Goal: Task Accomplishment & Management: Complete application form

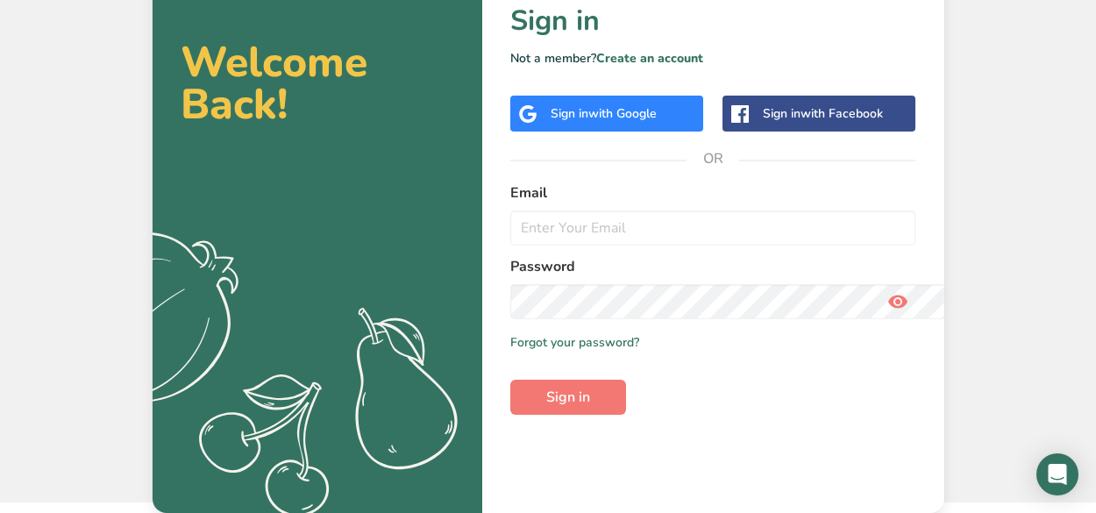
scroll to position [528, 0]
click at [596, 67] on link "Create an account" at bounding box center [649, 58] width 107 height 17
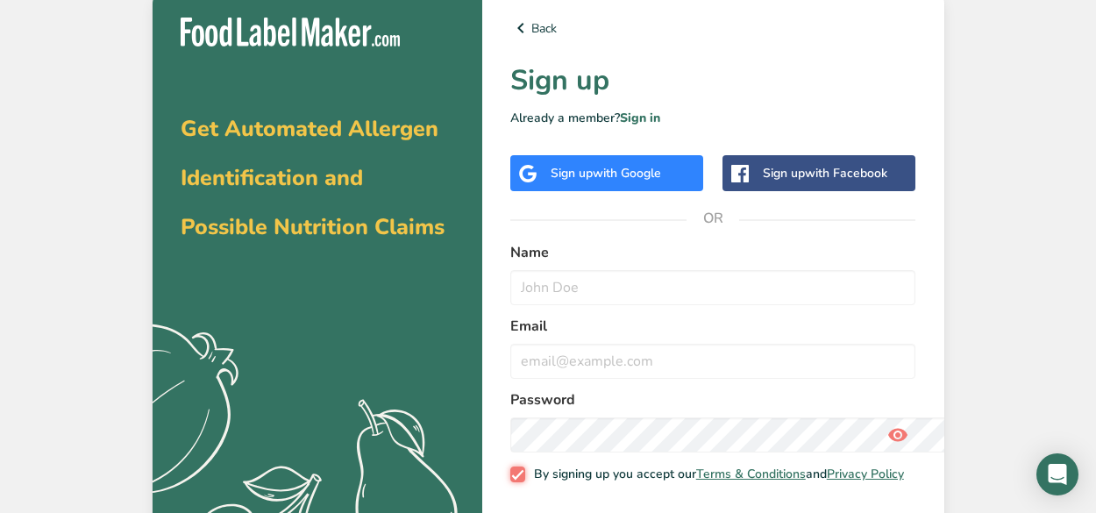
click at [510, 468] on input "By signing up you accept our Terms & Conditions and Privacy Policy" at bounding box center [515, 473] width 11 height 11
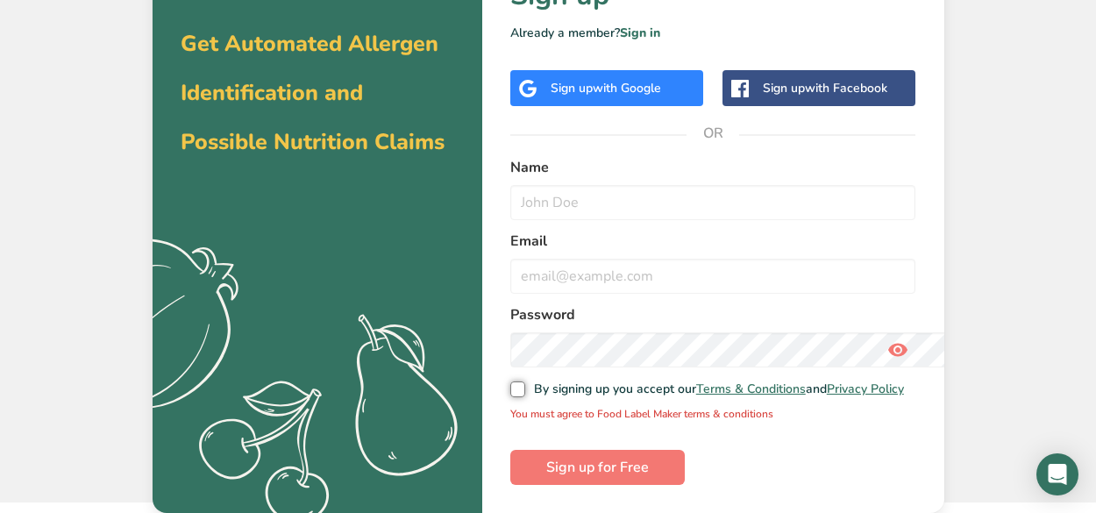
scroll to position [559, 0]
click at [510, 383] on input "By signing up you accept our Terms & Conditions and Privacy Policy" at bounding box center [515, 388] width 11 height 11
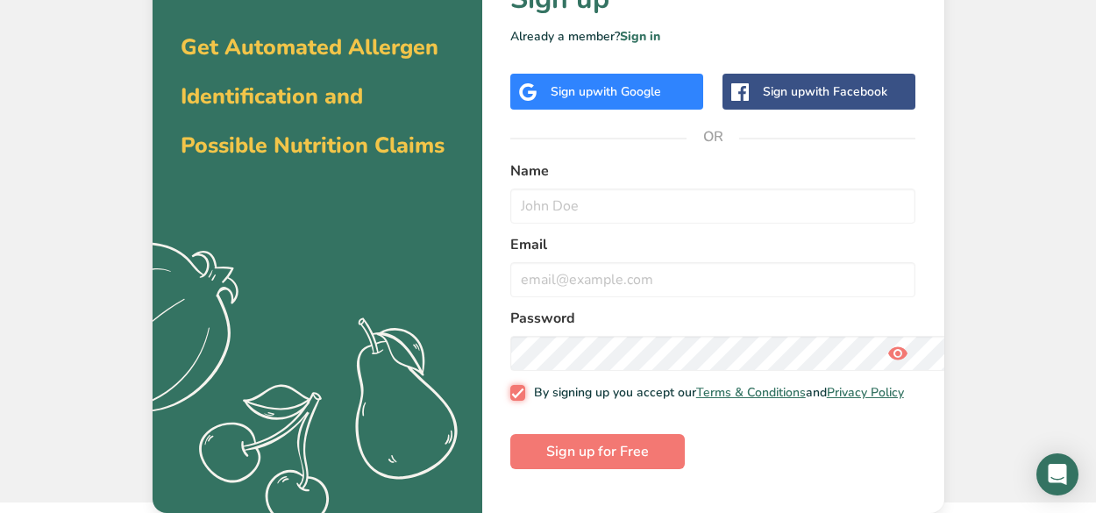
scroll to position [540, 0]
click at [510, 387] on input "By signing up you accept our Terms & Conditions and Privacy Policy" at bounding box center [515, 392] width 11 height 11
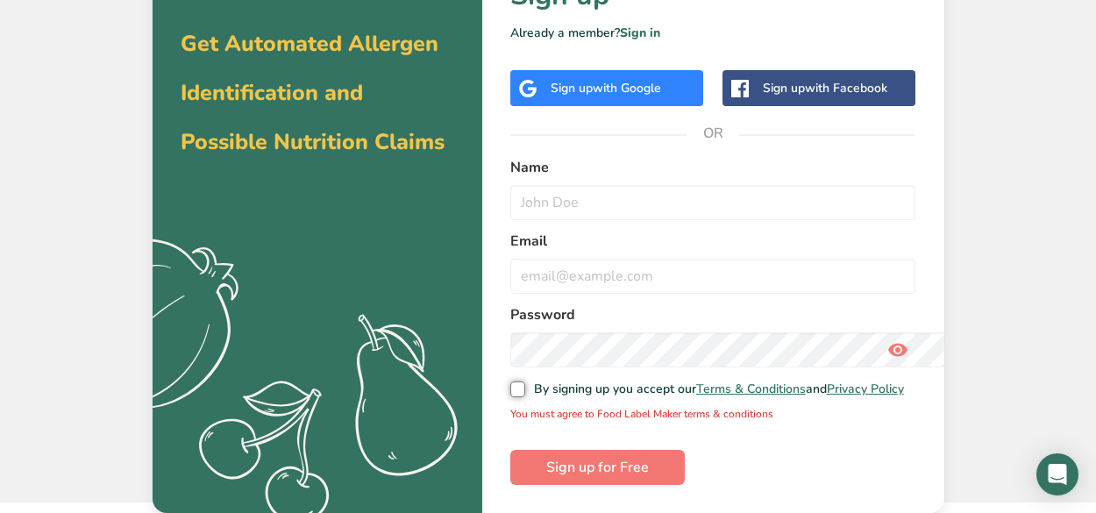
scroll to position [559, 0]
click at [510, 383] on input "By signing up you accept our Terms & Conditions and Privacy Policy" at bounding box center [515, 388] width 11 height 11
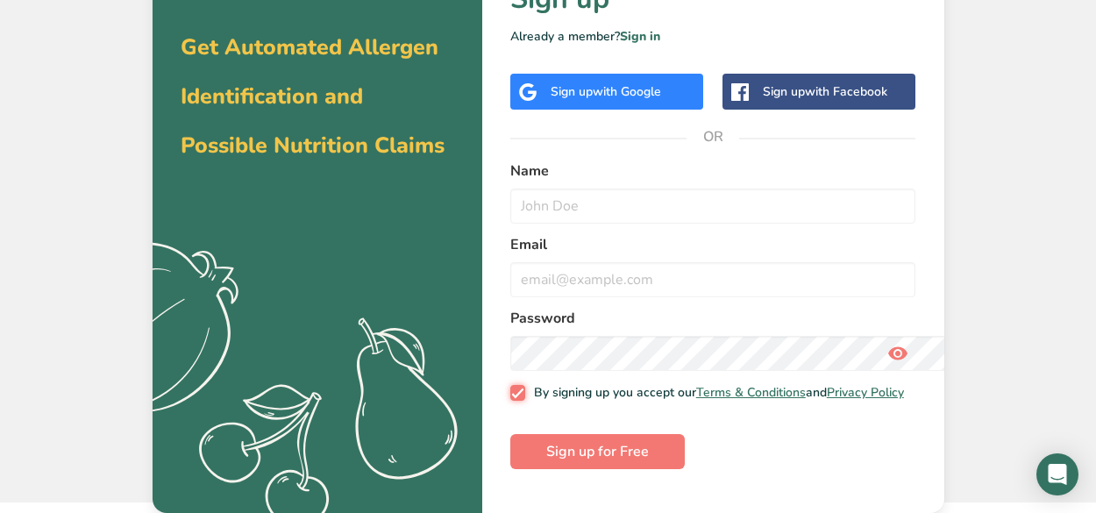
click at [510, 387] on input "By signing up you accept our Terms & Conditions and Privacy Policy" at bounding box center [515, 392] width 11 height 11
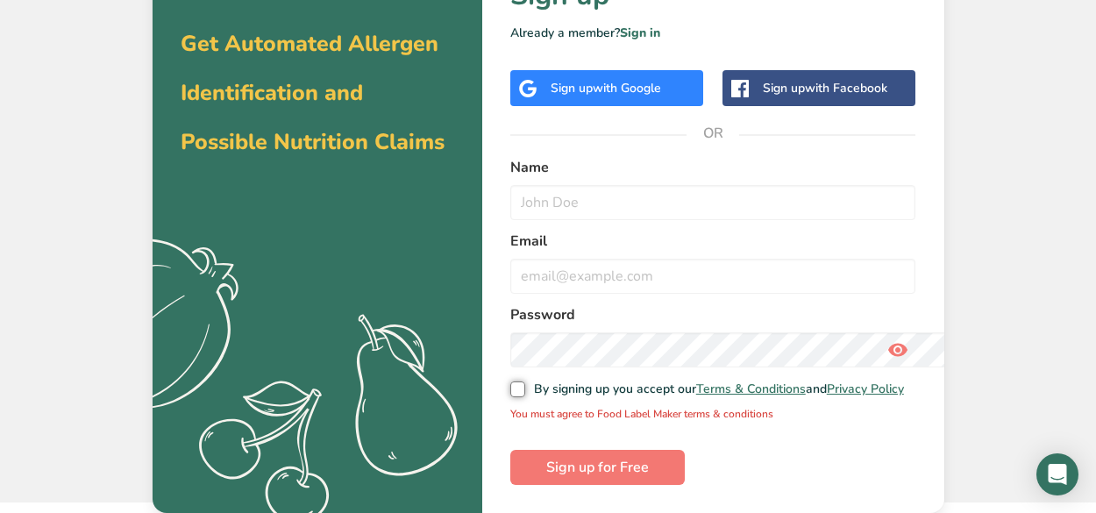
scroll to position [559, 0]
click at [510, 383] on input "By signing up you accept our Terms & Conditions and Privacy Policy" at bounding box center [515, 388] width 11 height 11
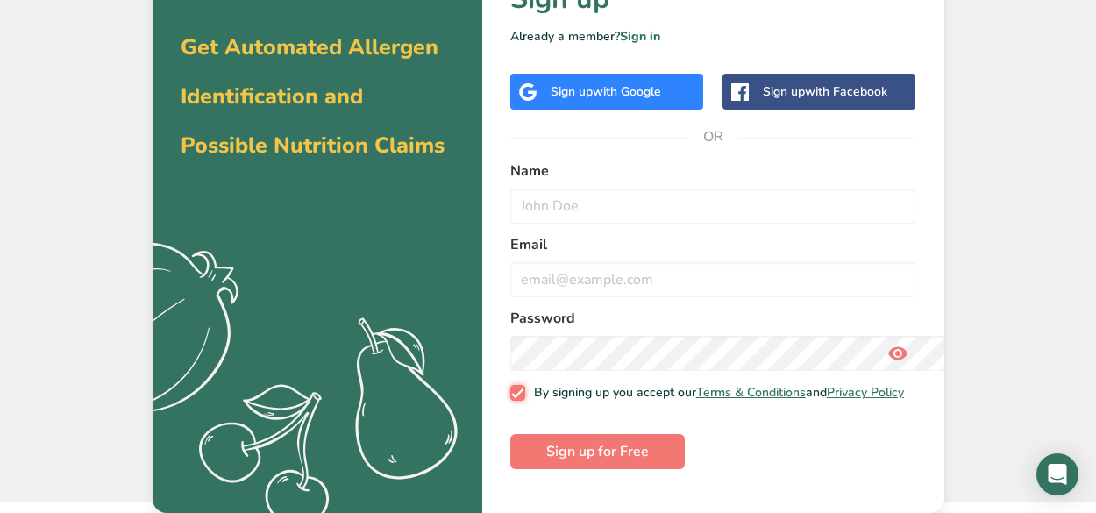
scroll to position [540, 0]
click at [510, 387] on input "By signing up you accept our Terms & Conditions and Privacy Policy" at bounding box center [515, 392] width 11 height 11
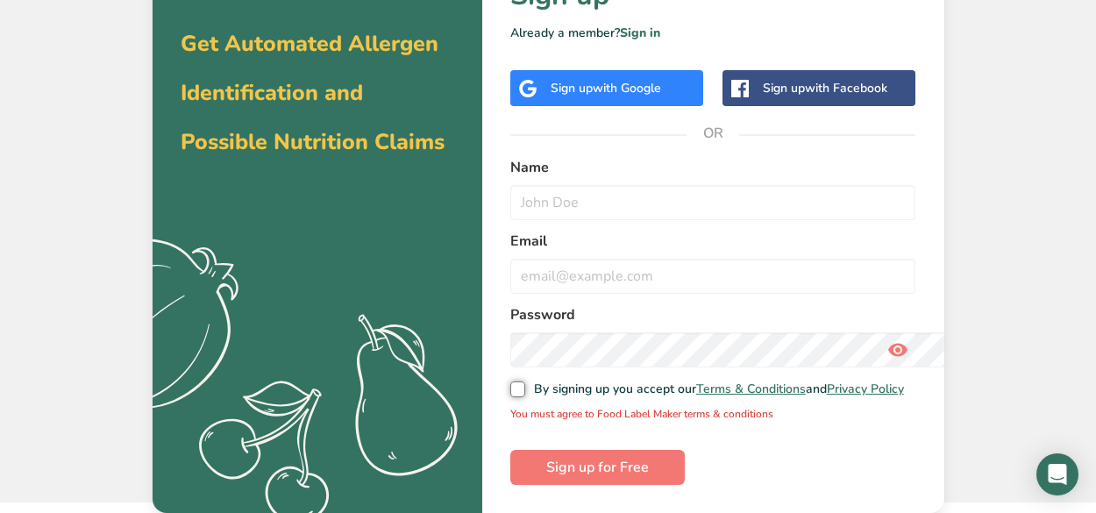
click at [510, 383] on input "By signing up you accept our Terms & Conditions and Privacy Policy" at bounding box center [515, 388] width 11 height 11
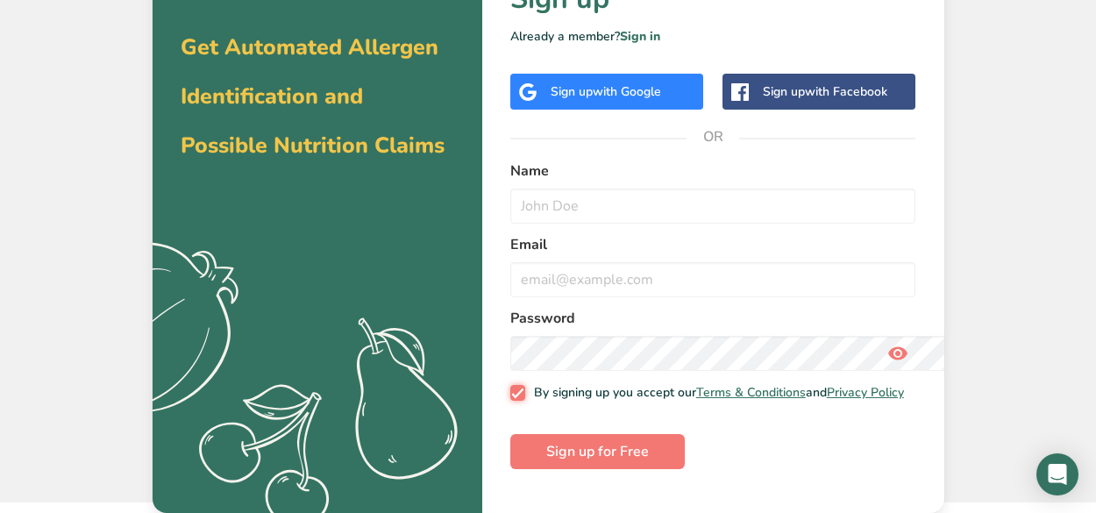
scroll to position [540, 0]
click at [510, 387] on input "By signing up you accept our Terms & Conditions and Privacy Policy" at bounding box center [515, 392] width 11 height 11
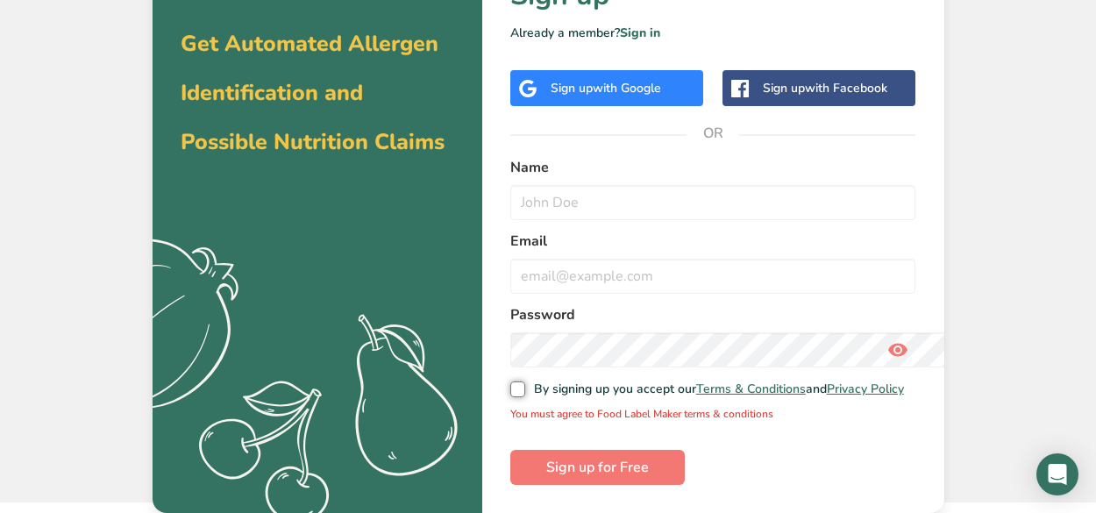
scroll to position [307, 0]
click at [510, 383] on input "By signing up you accept our Terms & Conditions and Privacy Policy" at bounding box center [515, 388] width 11 height 11
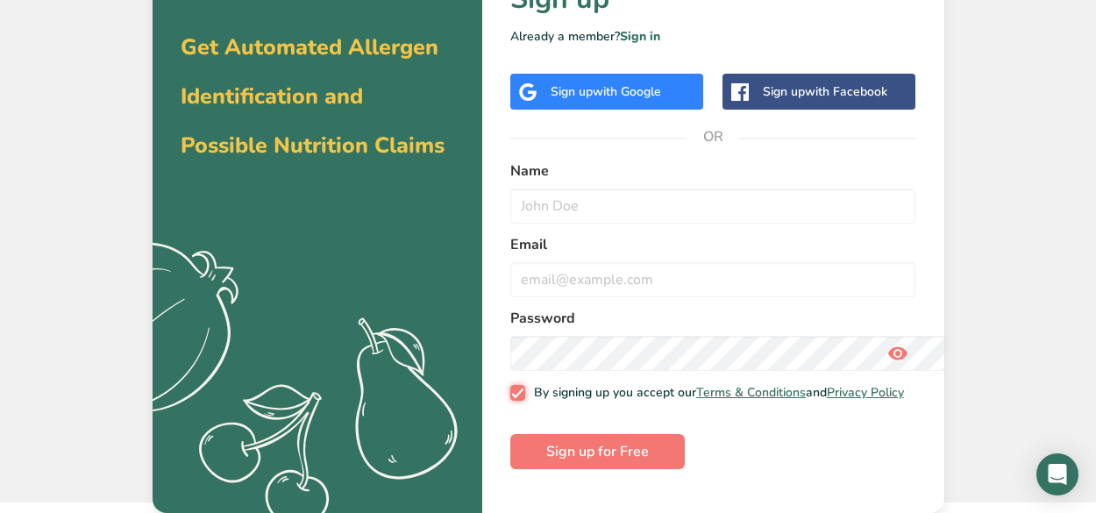
scroll to position [481, 0]
click at [510, 387] on input "By signing up you accept our Terms & Conditions and Privacy Policy" at bounding box center [515, 392] width 11 height 11
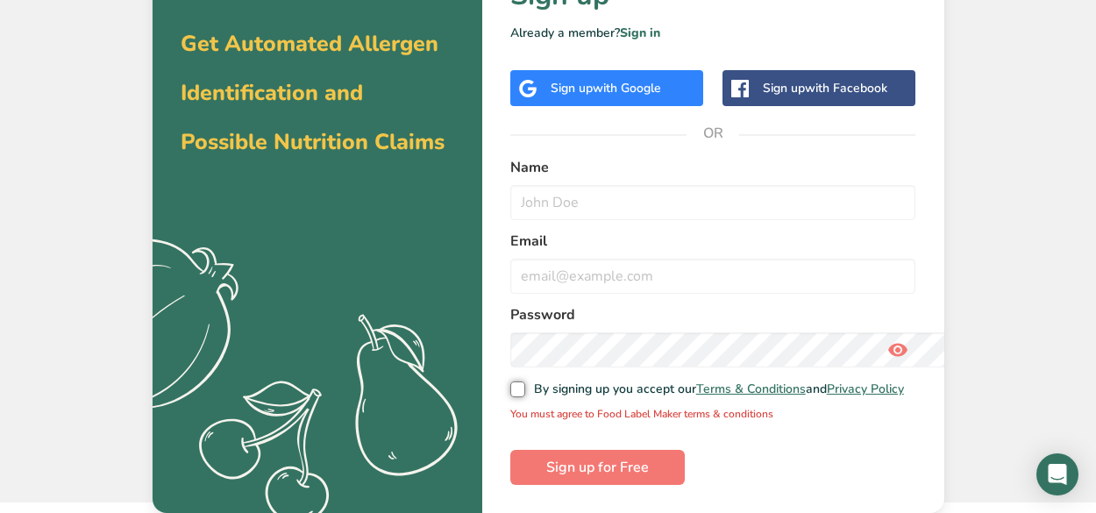
scroll to position [311, 0]
click at [510, 383] on input "By signing up you accept our Terms & Conditions and Privacy Policy" at bounding box center [515, 388] width 11 height 11
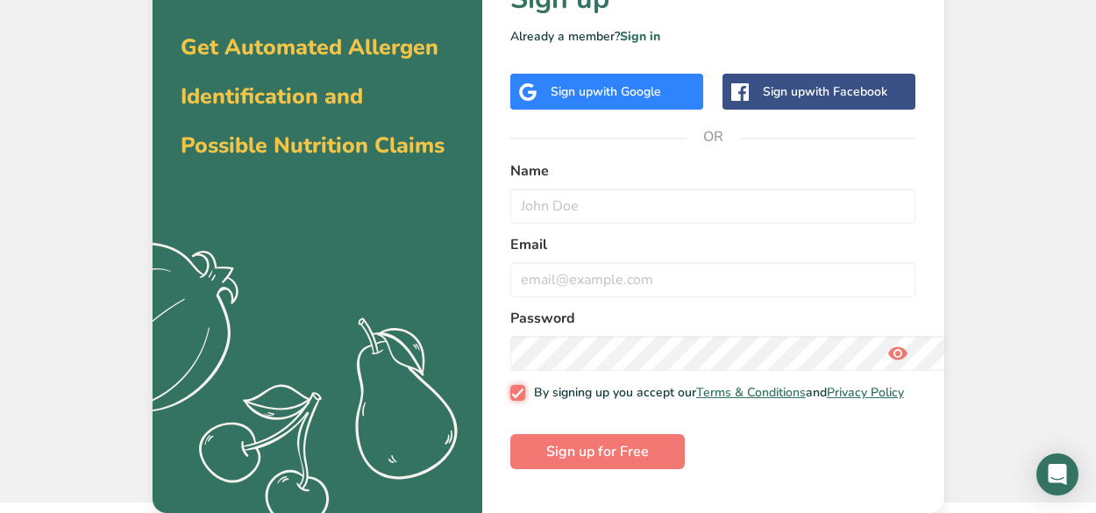
scroll to position [538, 0]
click at [510, 387] on input "By signing up you accept our Terms & Conditions and Privacy Policy" at bounding box center [515, 392] width 11 height 11
checkbox input "false"
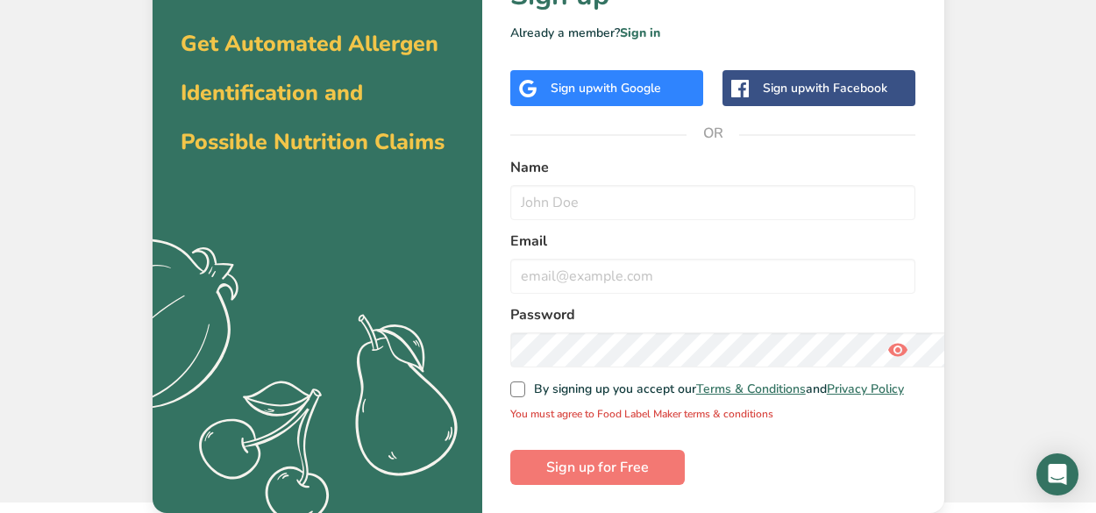
click at [620, 41] on link "Sign in" at bounding box center [640, 33] width 40 height 17
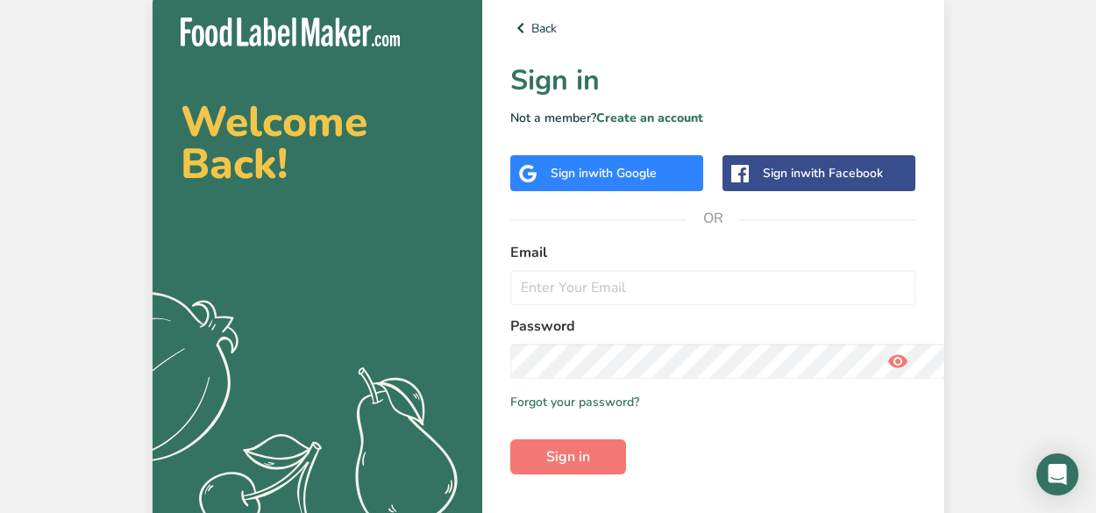
scroll to position [164, 0]
